Goal: Transaction & Acquisition: Purchase product/service

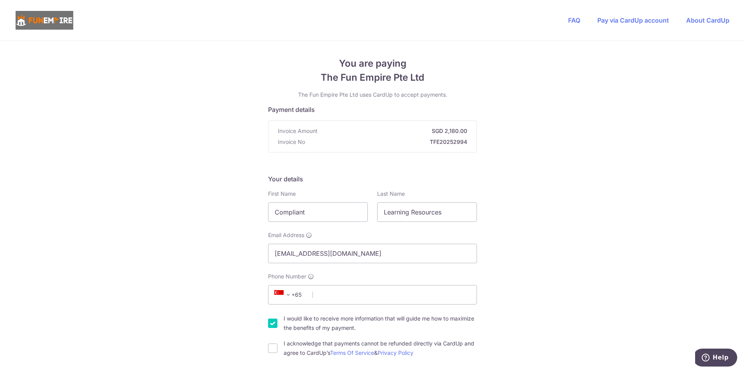
click at [286, 297] on span at bounding box center [288, 294] width 9 height 9
type input "au"
select select "13"
click at [332, 296] on input "Phone Number" at bounding box center [372, 294] width 209 height 19
paste input "480093650"
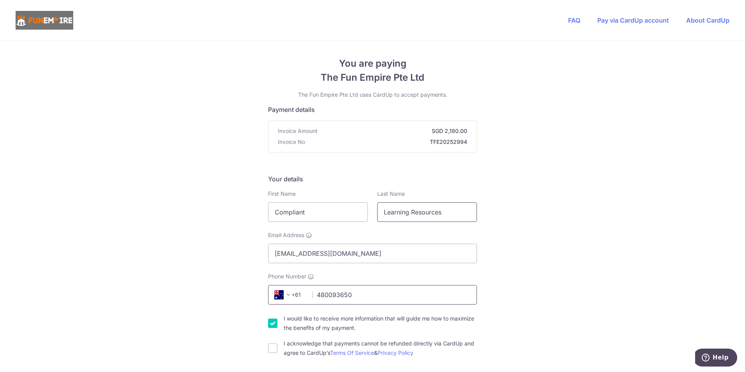
type input "480093650"
click at [458, 212] on input "Learning Resources" at bounding box center [427, 211] width 100 height 19
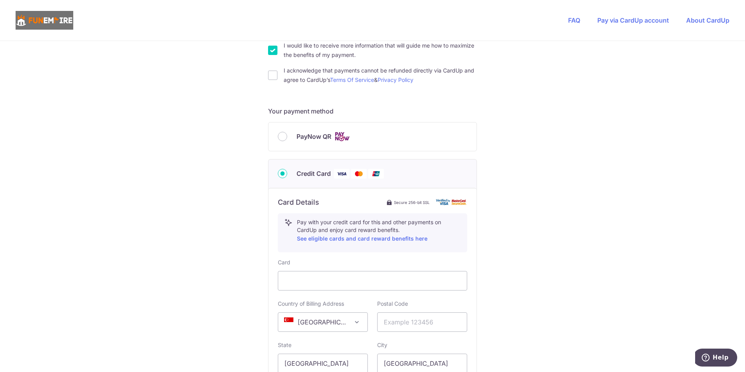
scroll to position [312, 0]
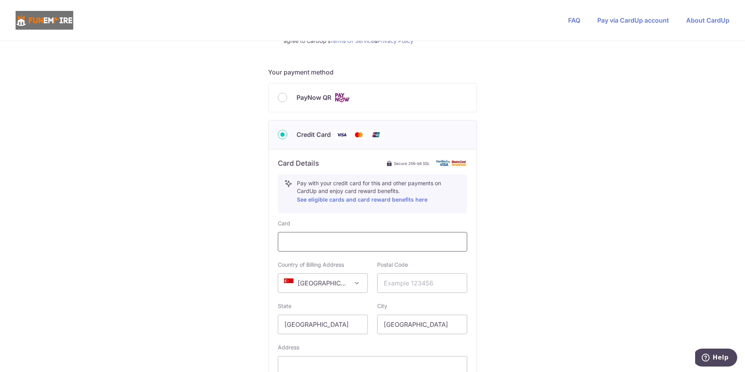
type input "Learning Resources Pty Ltd"
click at [341, 286] on span "[GEOGRAPHIC_DATA]" at bounding box center [322, 282] width 89 height 19
click at [308, 283] on span "[GEOGRAPHIC_DATA]" at bounding box center [322, 282] width 89 height 19
click at [308, 284] on span "[GEOGRAPHIC_DATA]" at bounding box center [322, 282] width 89 height 19
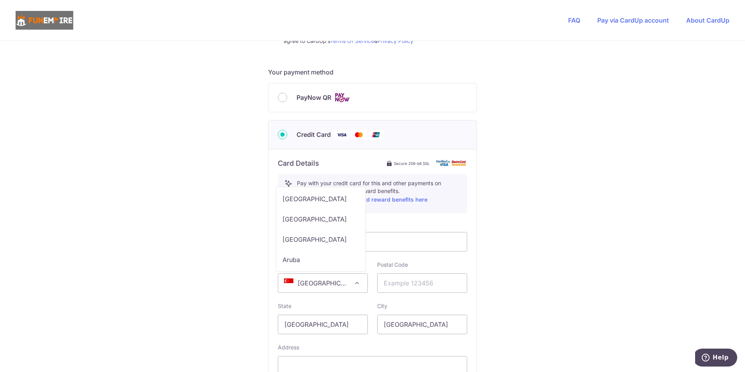
scroll to position [273, 0]
select select "AU"
click at [402, 279] on input "text" at bounding box center [422, 282] width 90 height 19
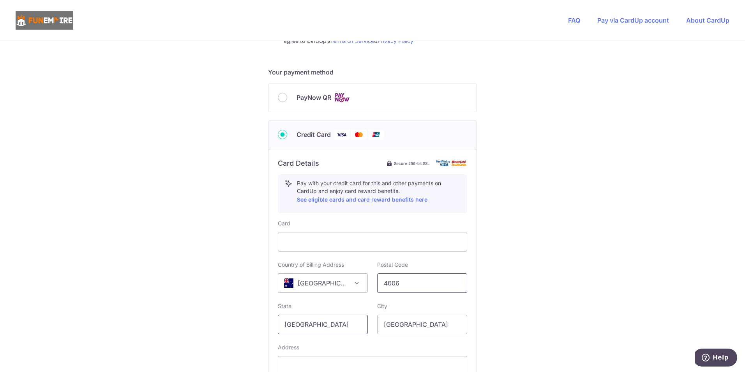
type input "4006"
click at [342, 320] on input "[GEOGRAPHIC_DATA]" at bounding box center [323, 323] width 90 height 19
drag, startPoint x: 347, startPoint y: 320, endPoint x: 217, endPoint y: 321, distance: 130.5
click at [217, 321] on div "You are paying The Fun Empire Pte Ltd The Fun Empire Pte Ltd uses CardUp to acc…" at bounding box center [372, 109] width 745 height 760
type input "[GEOGRAPHIC_DATA]"
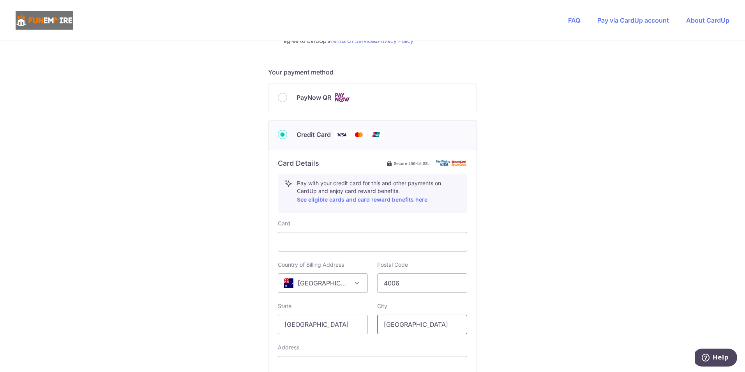
scroll to position [429, 0]
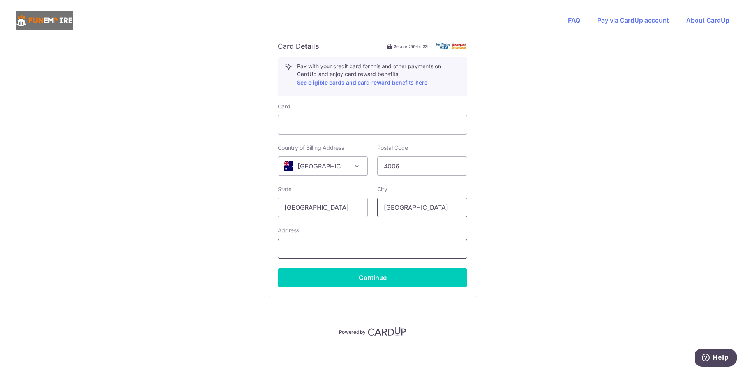
type input "[GEOGRAPHIC_DATA]"
click at [392, 248] on input "text" at bounding box center [372, 248] width 189 height 19
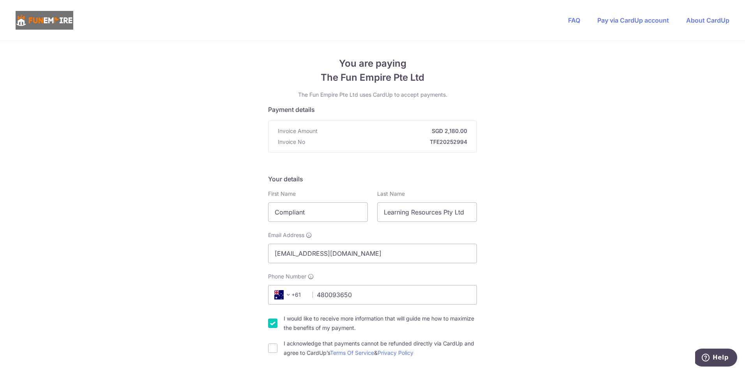
scroll to position [156, 0]
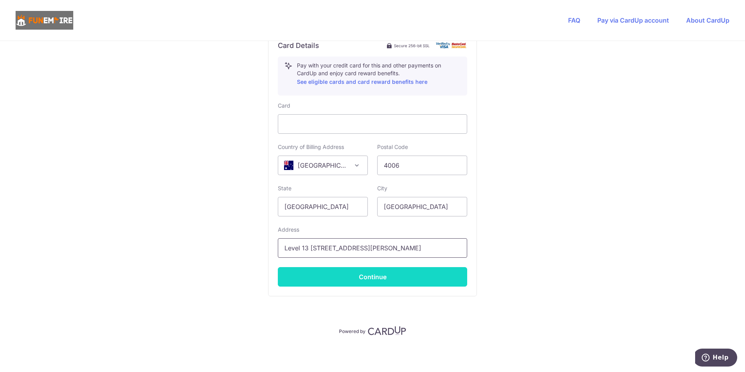
type input "Level 13 [STREET_ADDRESS][PERSON_NAME]"
click at [390, 271] on button "Continue" at bounding box center [372, 276] width 189 height 19
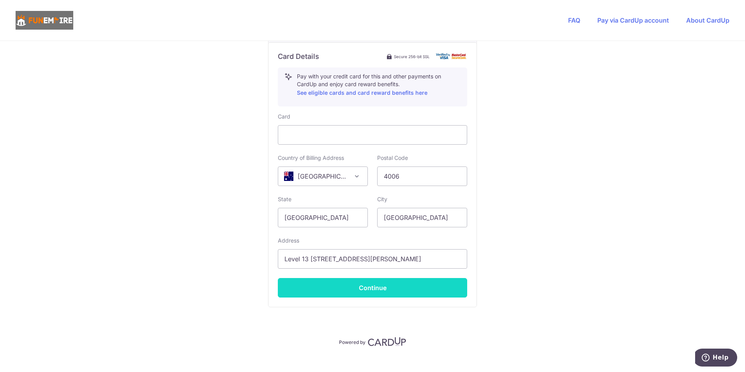
scroll to position [142, 0]
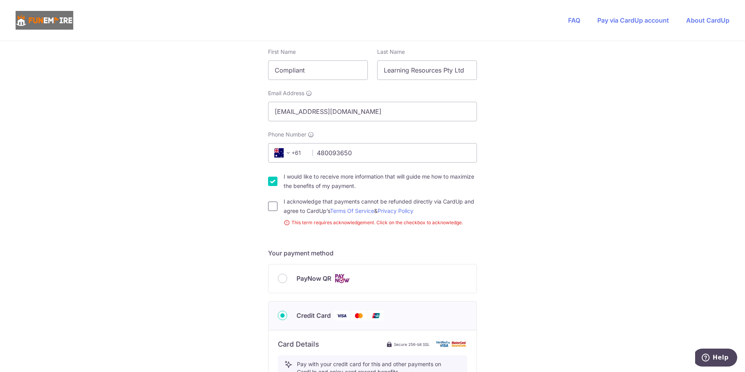
click at [270, 202] on input "I acknowledge that payments cannot be refunded directly via CardUp and agree to…" at bounding box center [272, 205] width 9 height 9
checkbox input "true"
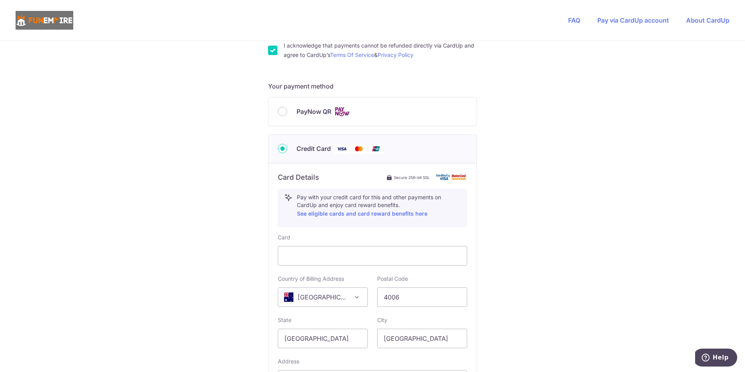
scroll to position [429, 0]
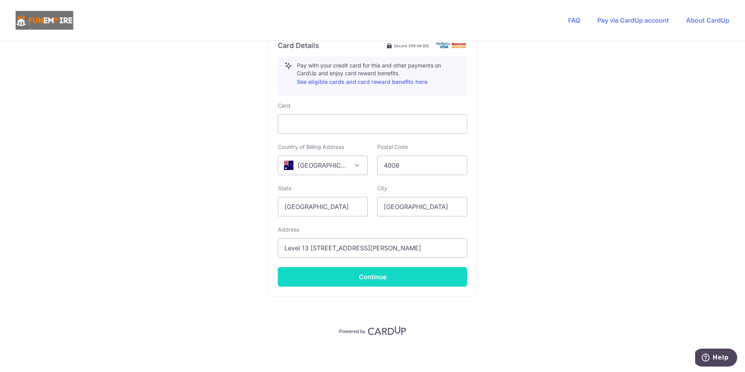
click at [408, 281] on button "Continue" at bounding box center [372, 276] width 189 height 19
type input "**** 0272"
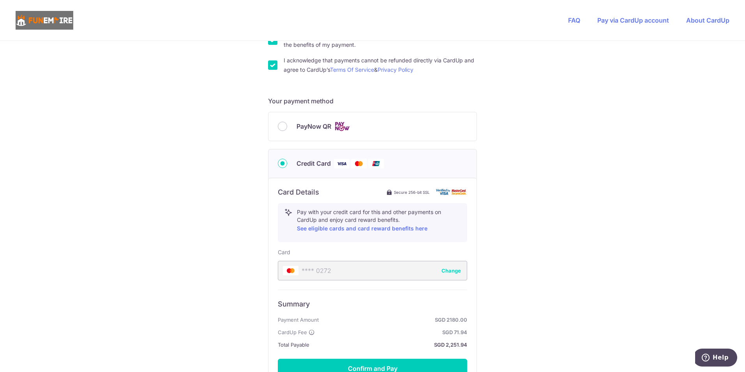
scroll to position [361, 0]
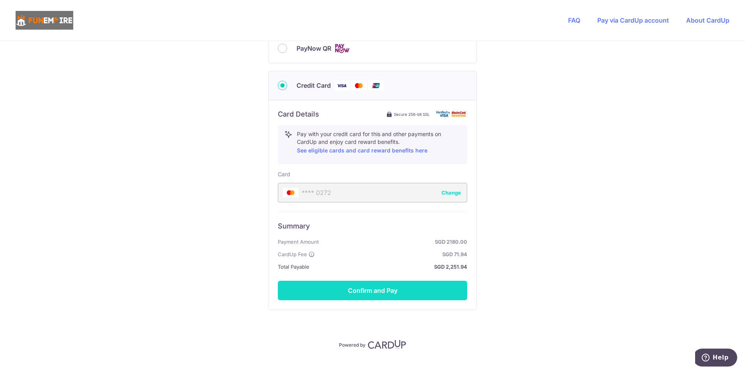
click at [418, 288] on button "Confirm and Pay" at bounding box center [372, 289] width 189 height 19
